Goal: Transaction & Acquisition: Purchase product/service

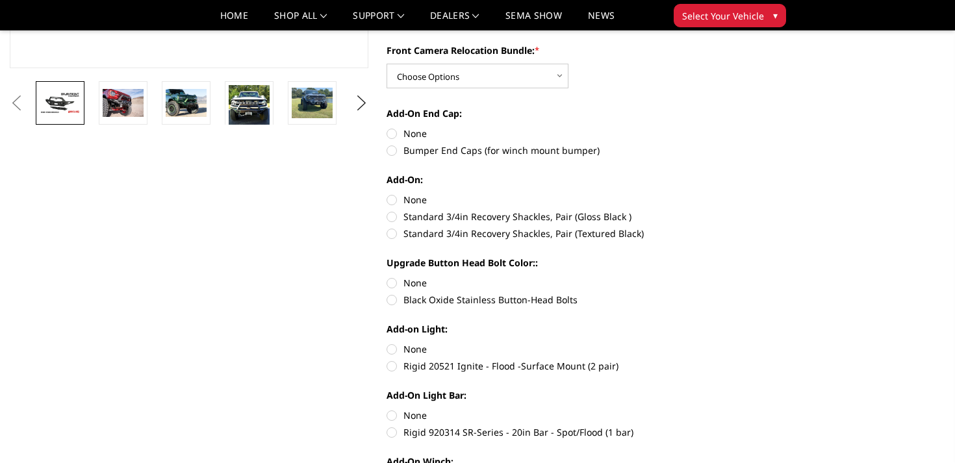
scroll to position [388, 0]
click at [123, 110] on img at bounding box center [123, 101] width 41 height 27
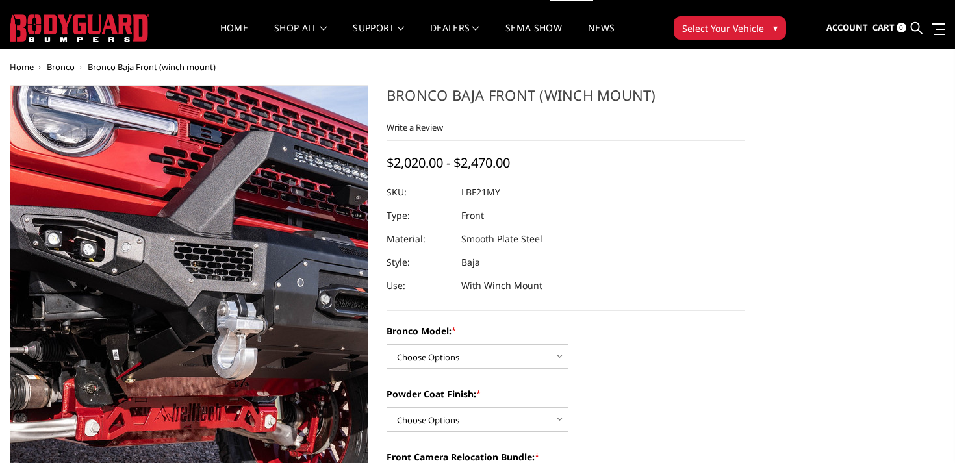
scroll to position [0, 0]
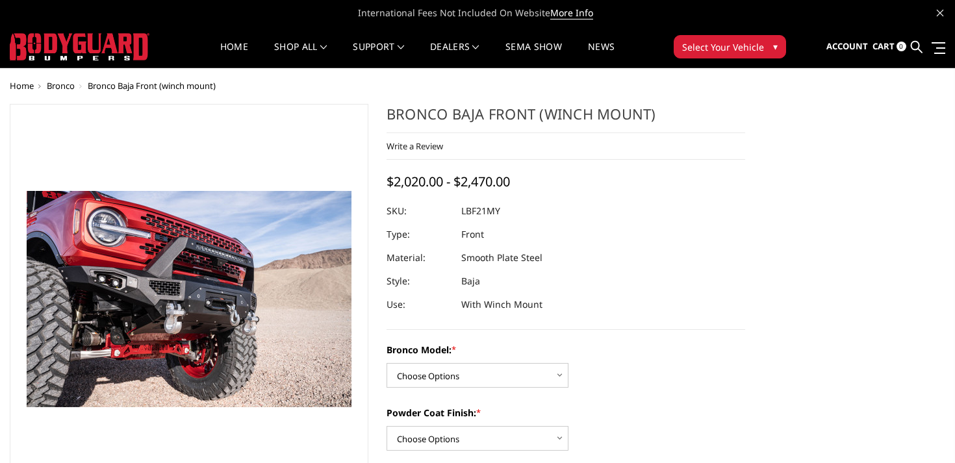
click at [462, 188] on span "$2,020.00 - $2,470.00" at bounding box center [448, 182] width 123 height 18
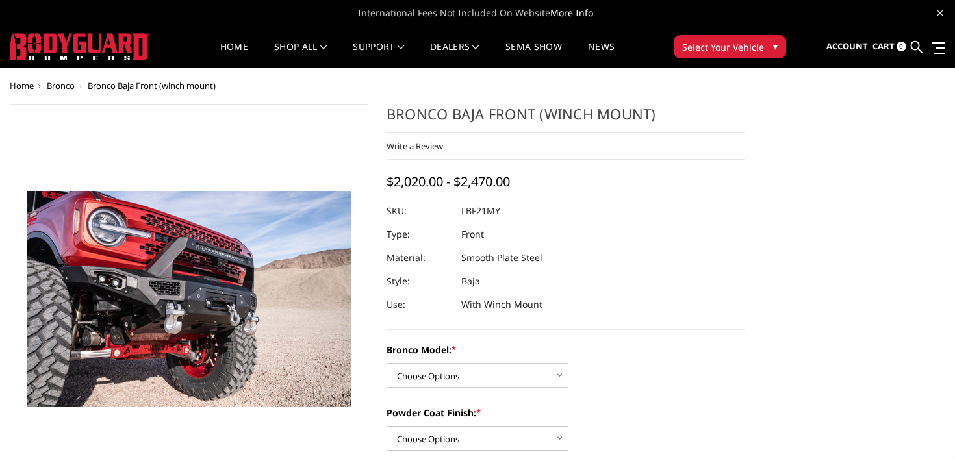
click at [471, 188] on span "$2,020.00 - $2,470.00" at bounding box center [448, 182] width 123 height 18
